Goal: Task Accomplishment & Management: Manage account settings

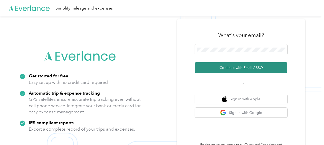
click at [225, 67] on button "Continue with Email / SSO" at bounding box center [241, 67] width 92 height 11
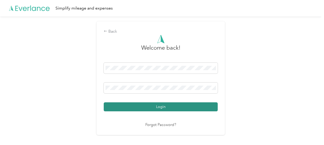
click at [150, 105] on button "Login" at bounding box center [161, 106] width 114 height 9
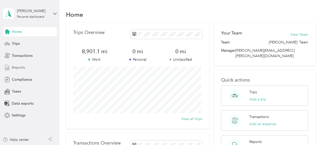
click at [18, 69] on span "Reports" at bounding box center [18, 67] width 13 height 5
